Goal: Find specific page/section: Find specific page/section

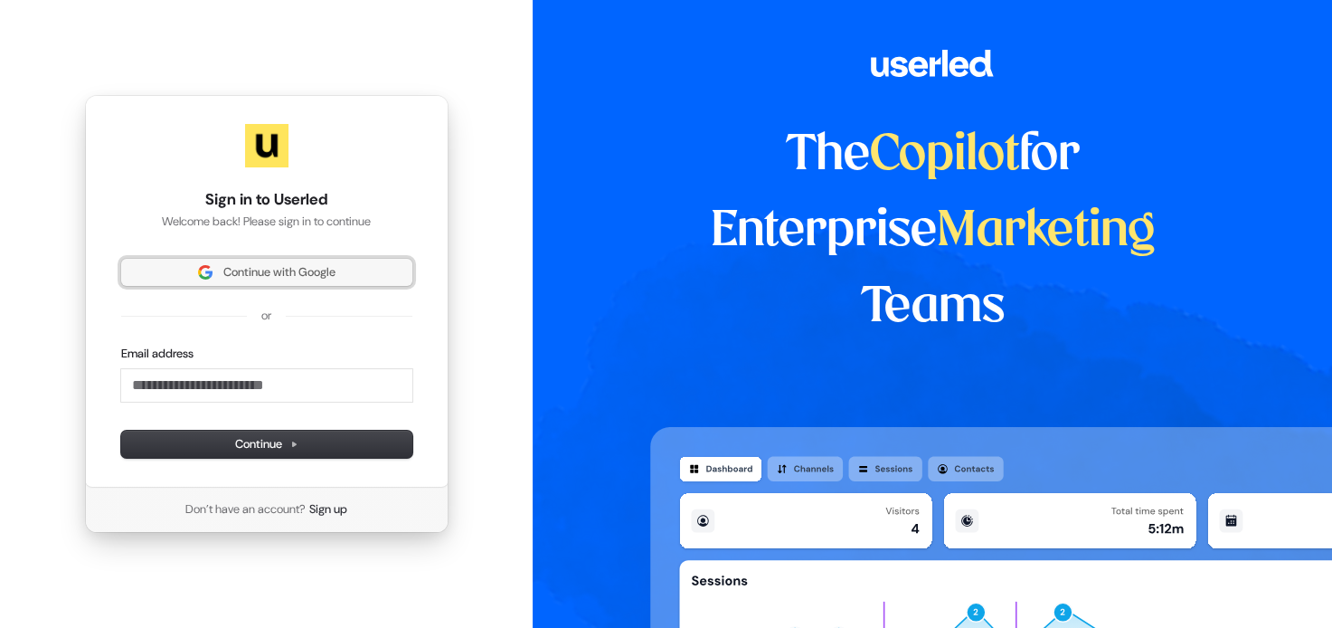
click at [277, 273] on span "Continue with Google" at bounding box center [279, 272] width 112 height 16
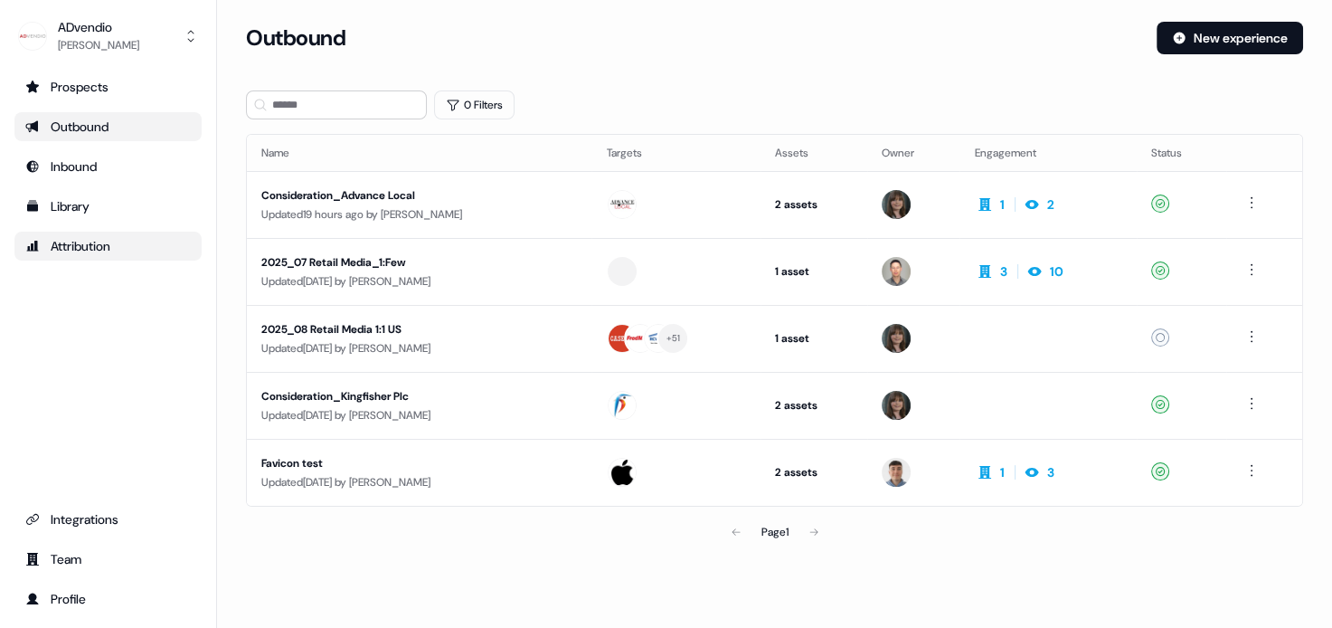
click at [120, 243] on div "Attribution" at bounding box center [108, 246] width 166 height 18
